Goal: Manage account settings

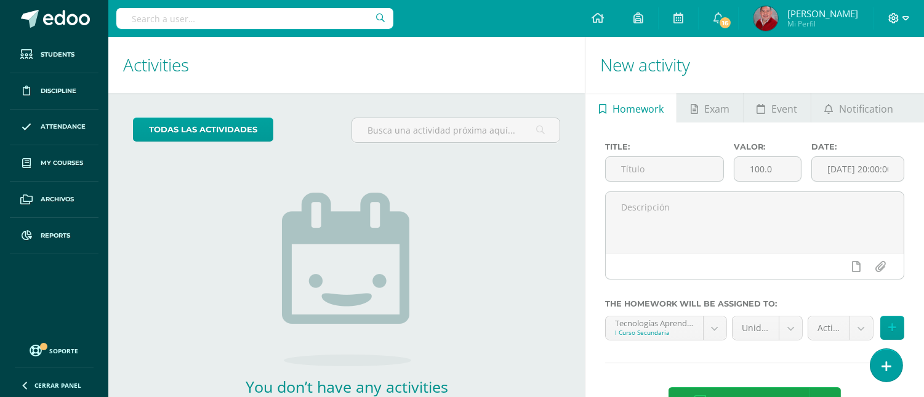
click at [903, 22] on icon at bounding box center [905, 18] width 7 height 11
click at [859, 65] on span "Configuración" at bounding box center [867, 66] width 57 height 12
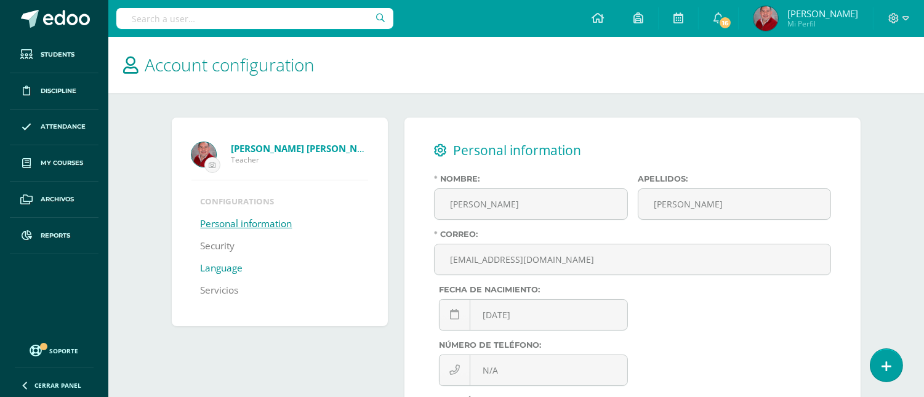
click at [232, 271] on link "Language" at bounding box center [222, 268] width 42 height 22
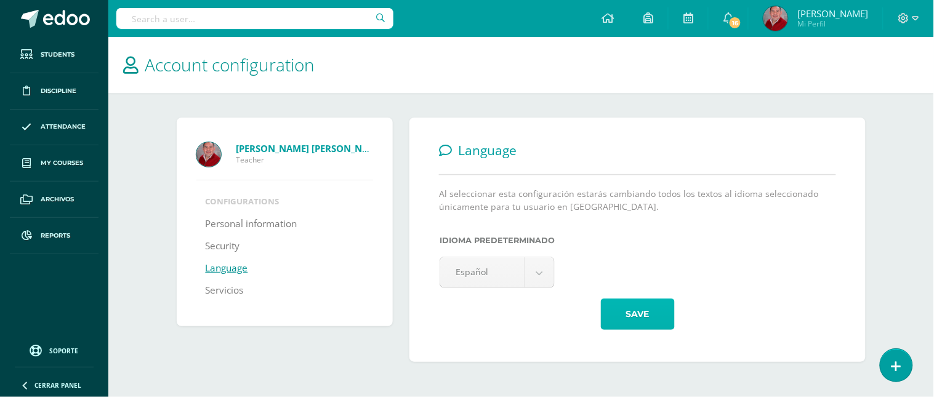
click at [627, 323] on button "Save" at bounding box center [638, 314] width 74 height 31
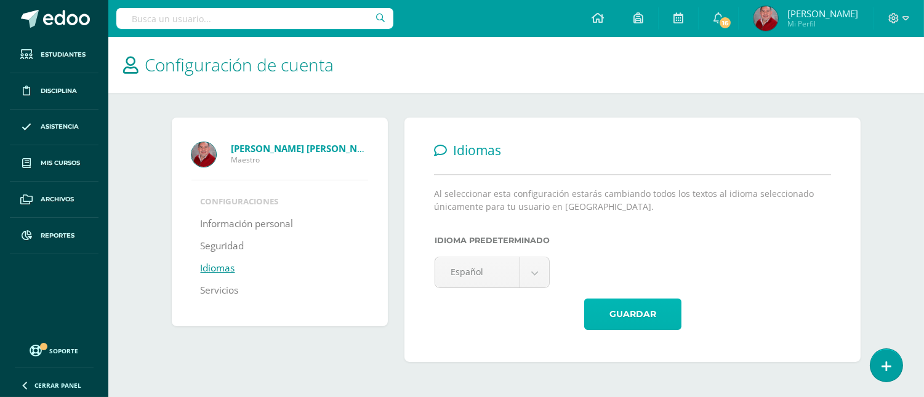
click at [627, 323] on button "Guardar" at bounding box center [632, 314] width 97 height 31
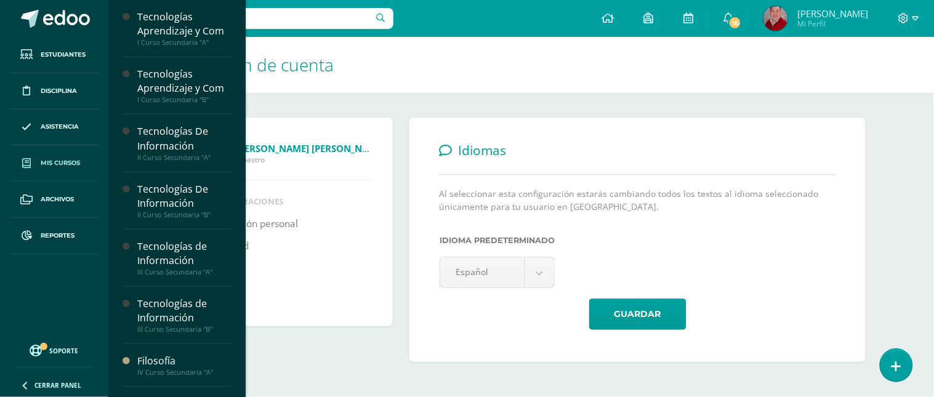
click at [58, 165] on span "Mis cursos" at bounding box center [60, 163] width 39 height 10
